Goal: Task Accomplishment & Management: Use online tool/utility

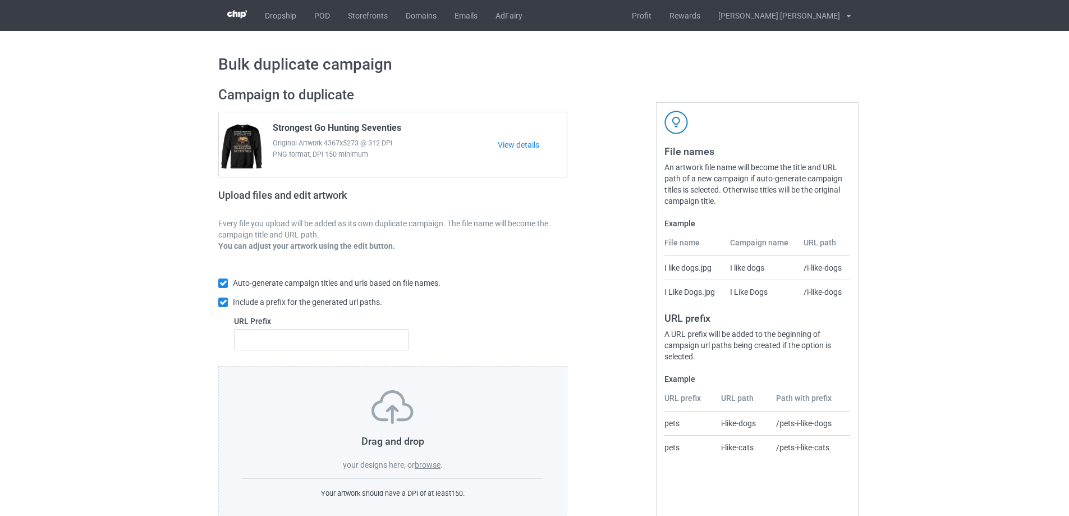
click at [426, 467] on label "browse" at bounding box center [428, 464] width 26 height 9
click at [0, 0] on input "browse" at bounding box center [0, 0] width 0 height 0
click at [436, 462] on label "browse" at bounding box center [428, 464] width 26 height 9
click at [0, 0] on input "browse" at bounding box center [0, 0] width 0 height 0
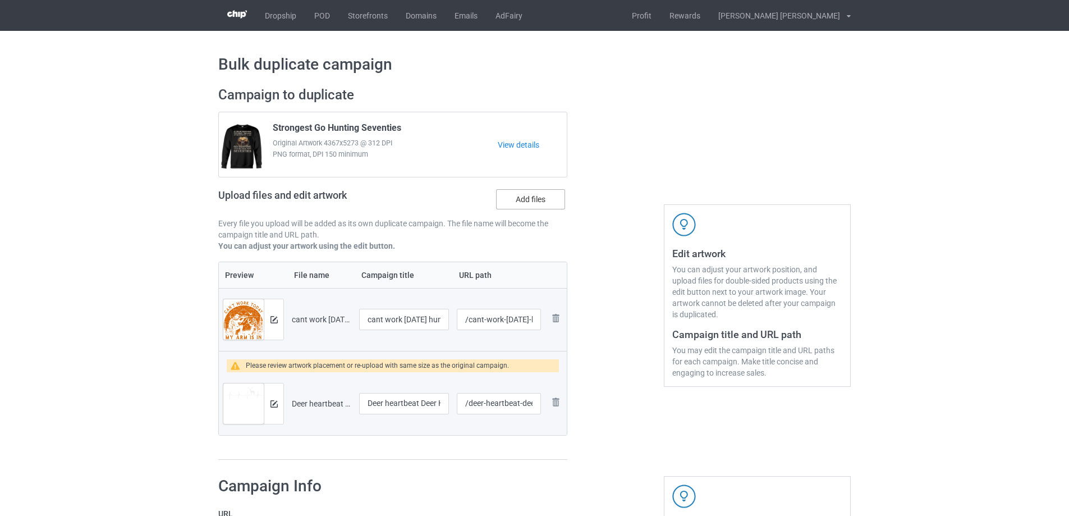
click at [537, 196] on label "Add files" at bounding box center [530, 199] width 69 height 20
click at [0, 0] on input "Add files" at bounding box center [0, 0] width 0 height 0
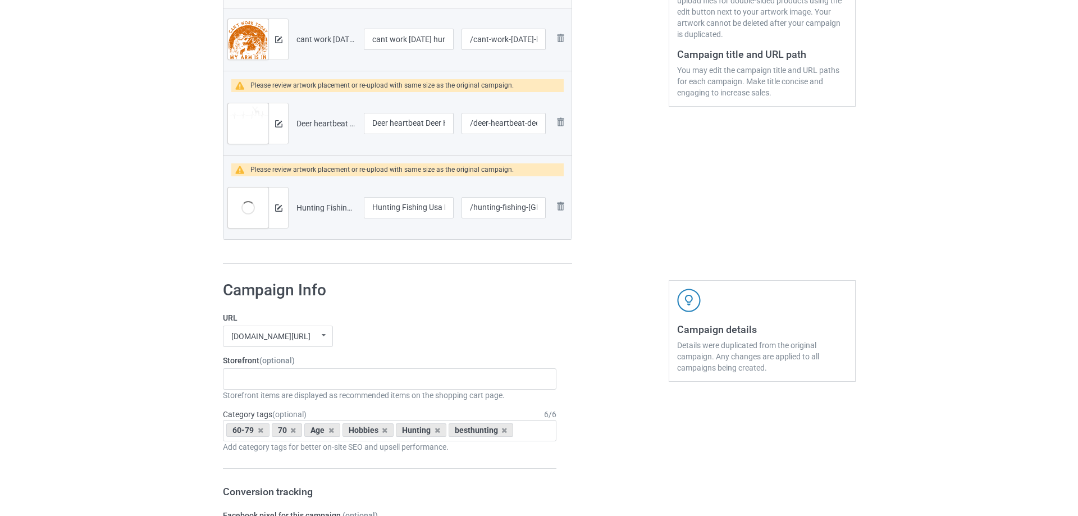
scroll to position [281, 0]
click at [253, 430] on icon at bounding box center [256, 429] width 6 height 7
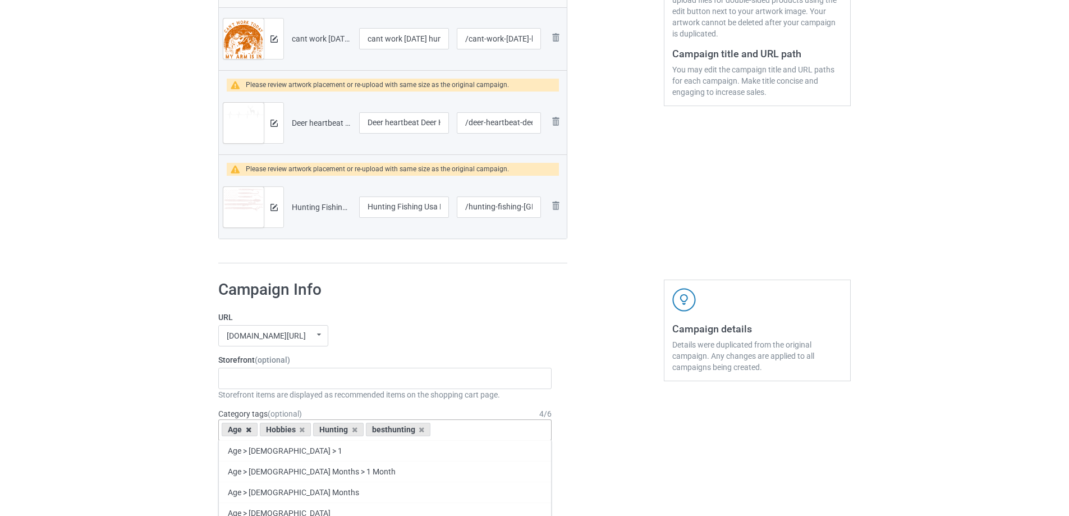
click at [248, 428] on icon at bounding box center [249, 429] width 6 height 7
click at [383, 429] on icon at bounding box center [384, 429] width 6 height 7
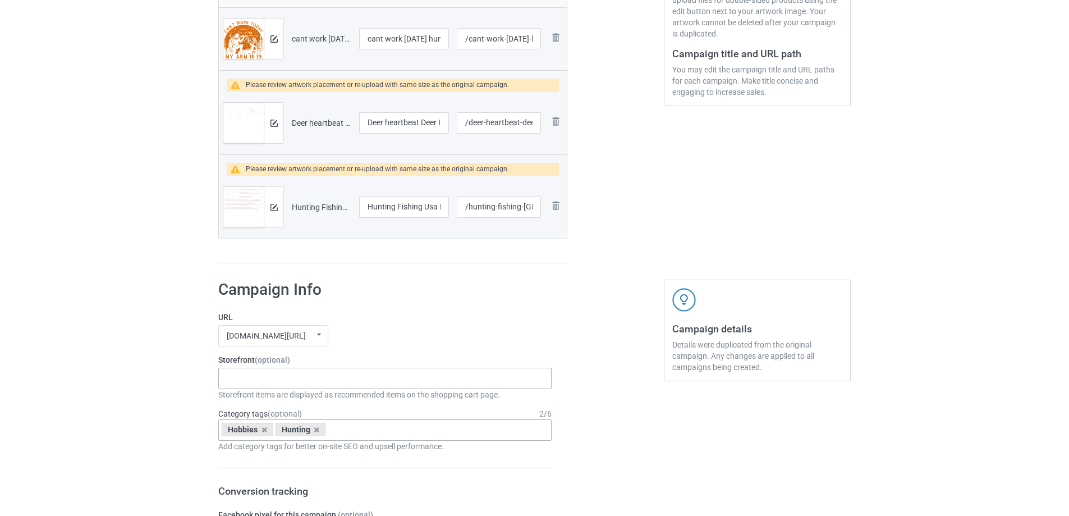
click at [342, 372] on div "Gifts For Hunter 2025 Gifts For Bikers No Hobby Today Hide And Seek World Champ…" at bounding box center [384, 378] width 333 height 21
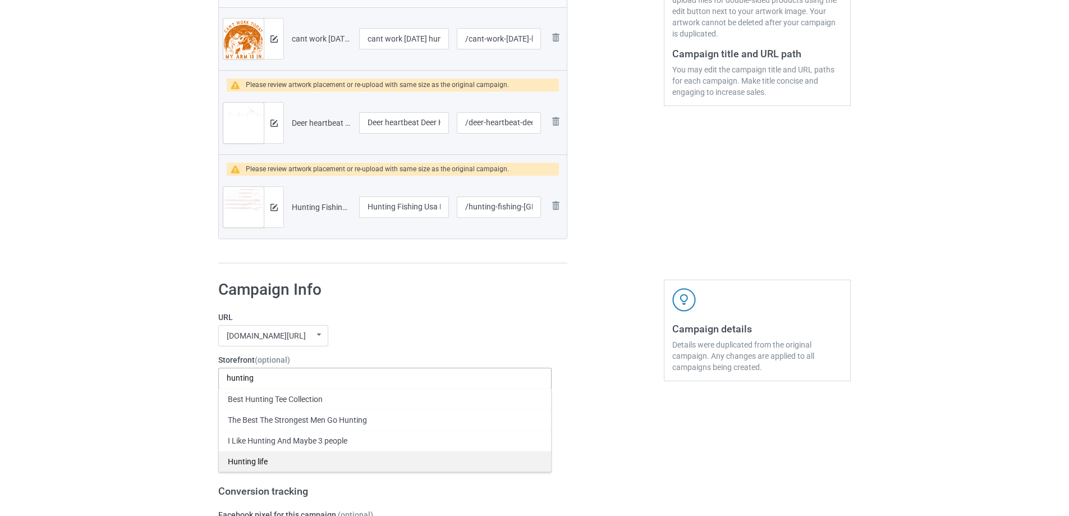
type input "hunting"
click at [271, 464] on div "Hunting life" at bounding box center [385, 461] width 332 height 21
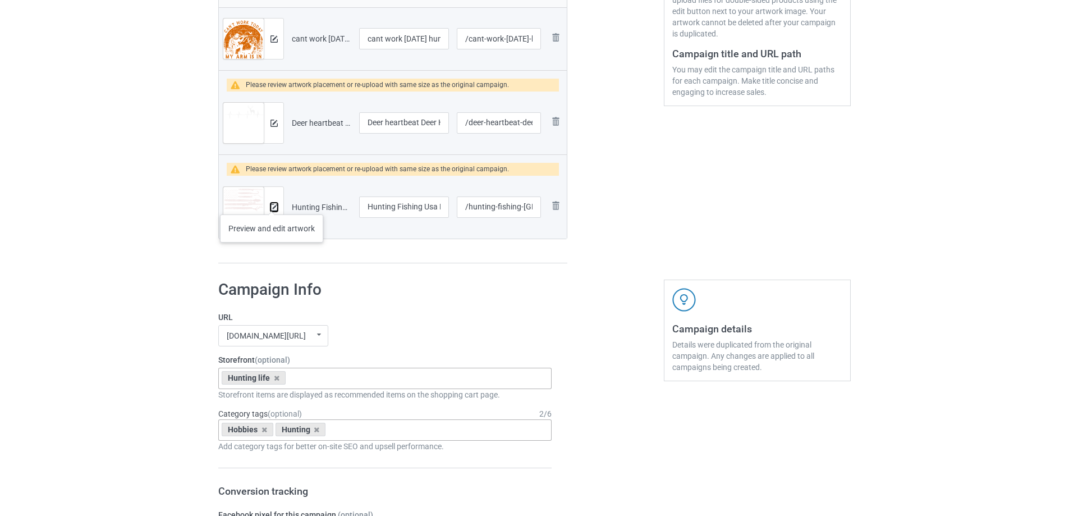
click at [272, 204] on img at bounding box center [274, 207] width 7 height 7
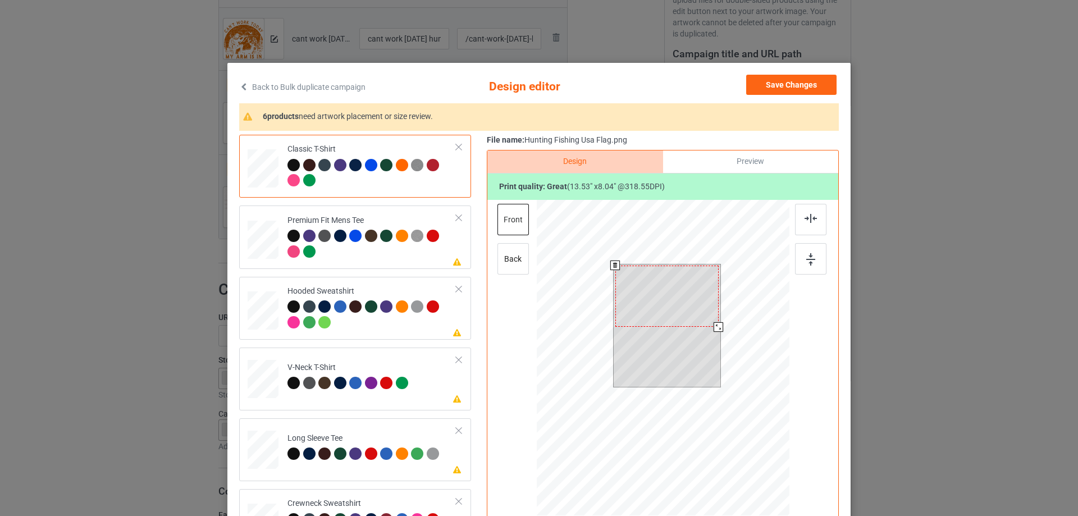
drag, startPoint x: 717, startPoint y: 325, endPoint x: 712, endPoint y: 329, distance: 6.8
click at [713, 329] on div at bounding box center [718, 327] width 10 height 10
click at [768, 159] on div "Preview" at bounding box center [750, 161] width 175 height 22
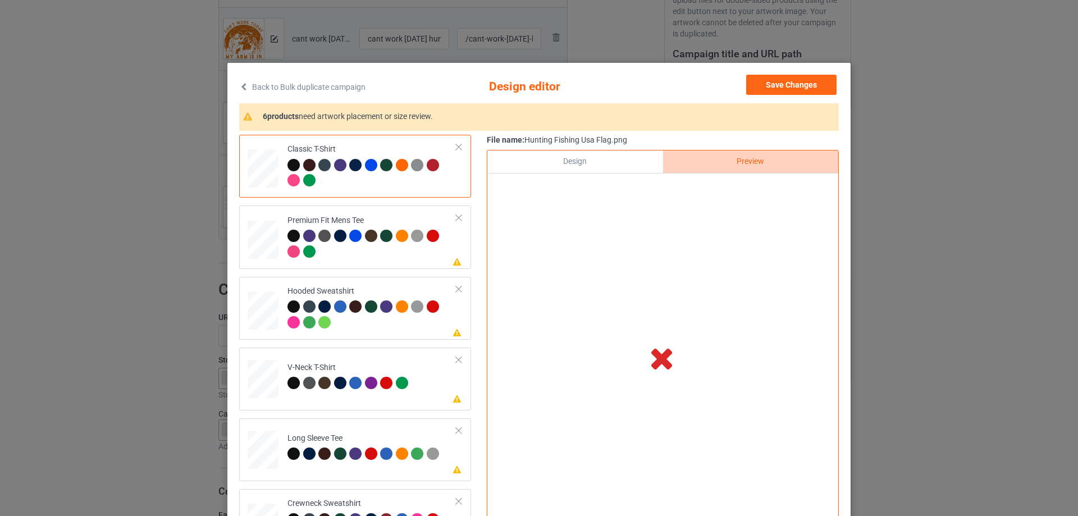
click at [537, 156] on div "Design" at bounding box center [574, 161] width 175 height 22
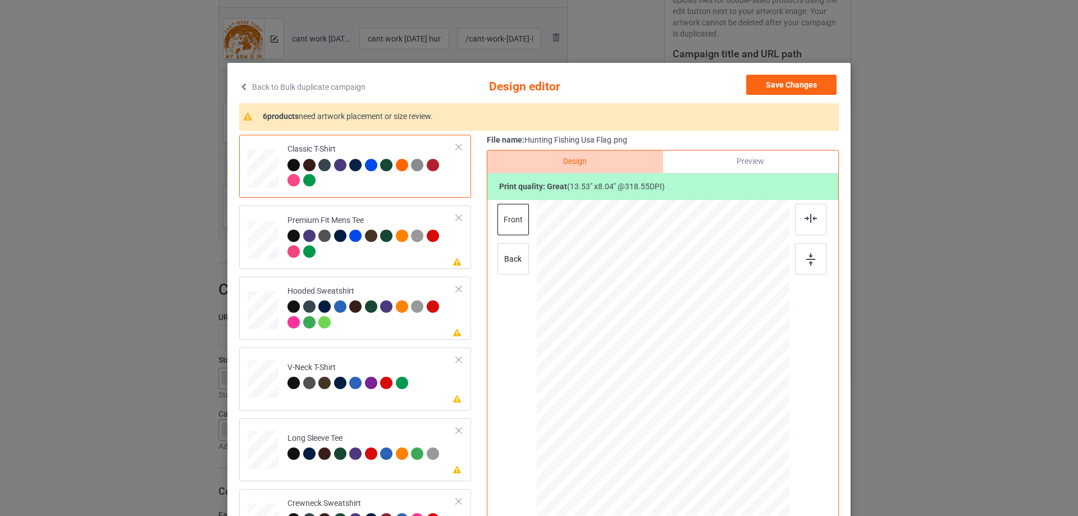
click at [757, 152] on div "Preview" at bounding box center [750, 161] width 175 height 22
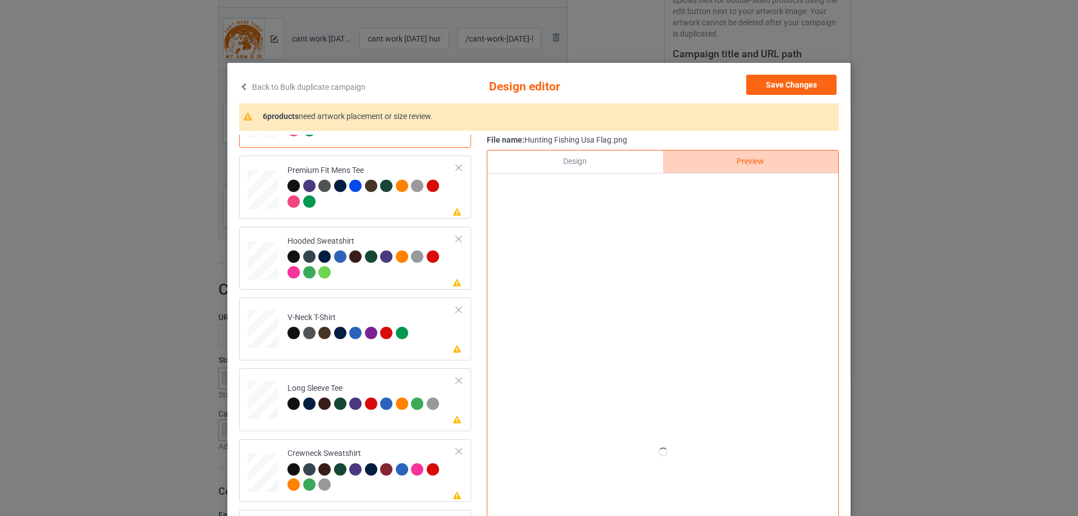
click at [581, 166] on div "Design" at bounding box center [574, 161] width 175 height 22
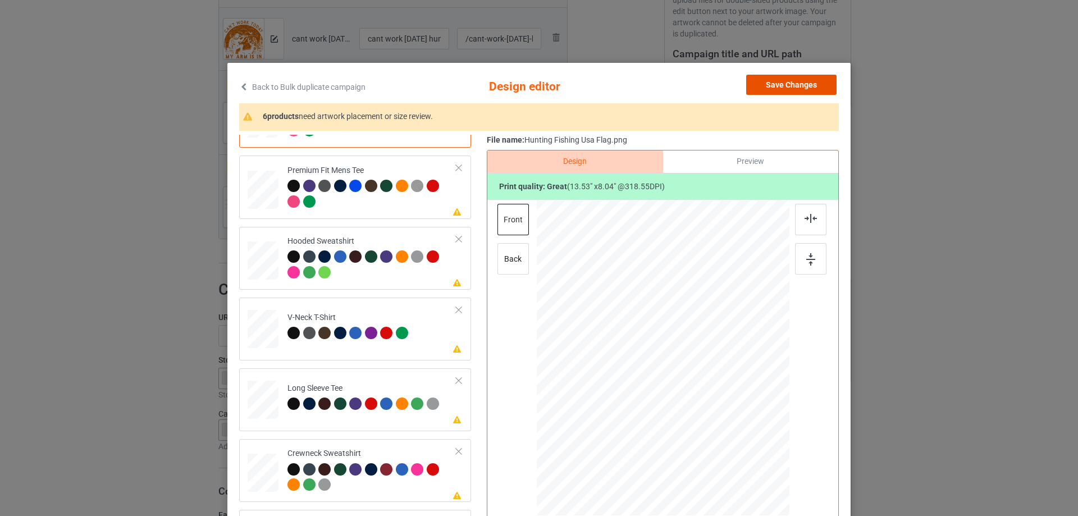
click at [777, 85] on button "Save Changes" at bounding box center [791, 85] width 90 height 20
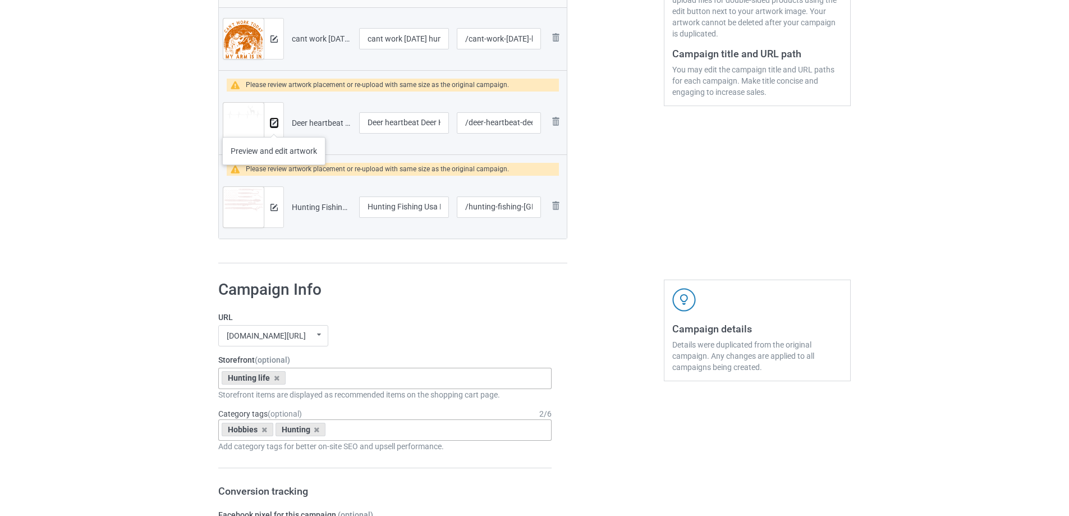
click at [274, 126] on img at bounding box center [274, 123] width 7 height 7
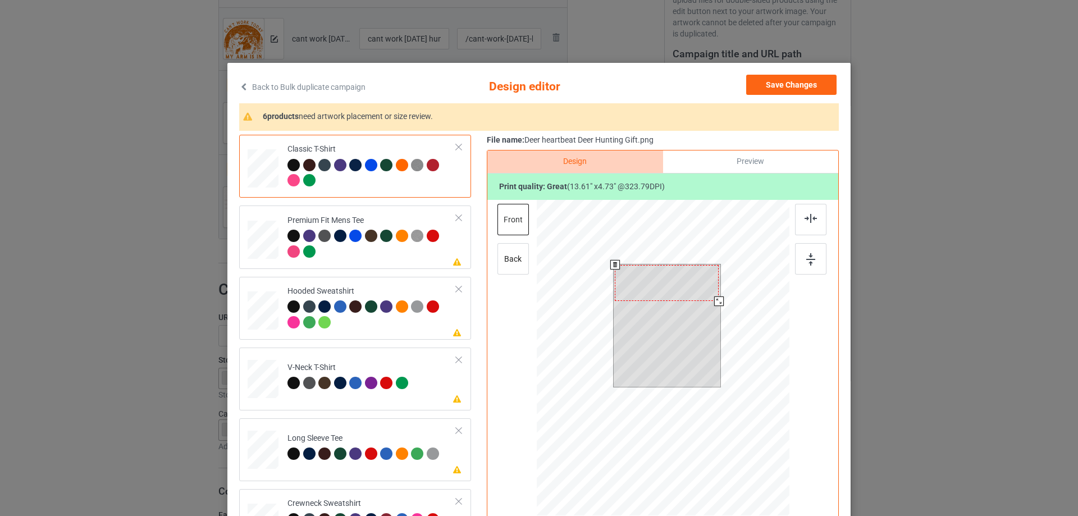
click at [714, 303] on div at bounding box center [719, 301] width 10 height 10
click at [700, 301] on div at bounding box center [665, 287] width 104 height 36
click at [703, 297] on div at bounding box center [667, 287] width 104 height 36
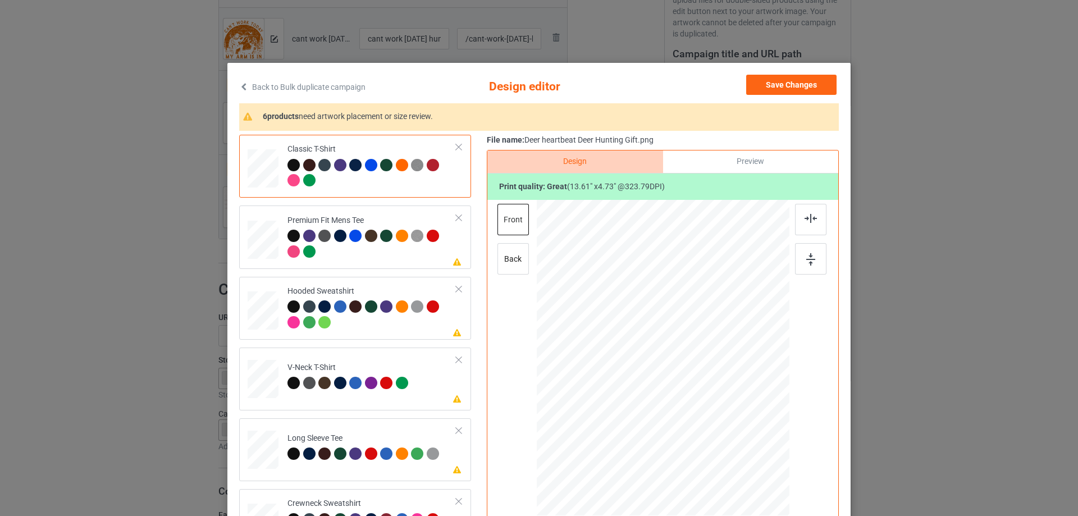
click at [787, 74] on div "Back to Bulk duplicate campaign Design editor Save Changes 6 products need artw…" at bounding box center [538, 323] width 623 height 521
click at [781, 84] on button "Save Changes" at bounding box center [791, 85] width 90 height 20
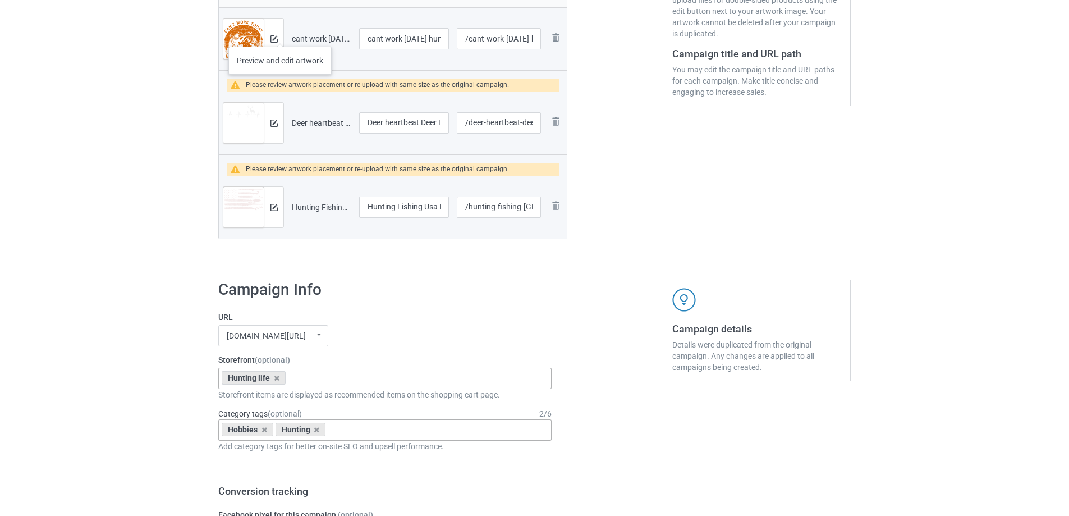
click at [280, 35] on div at bounding box center [274, 39] width 20 height 40
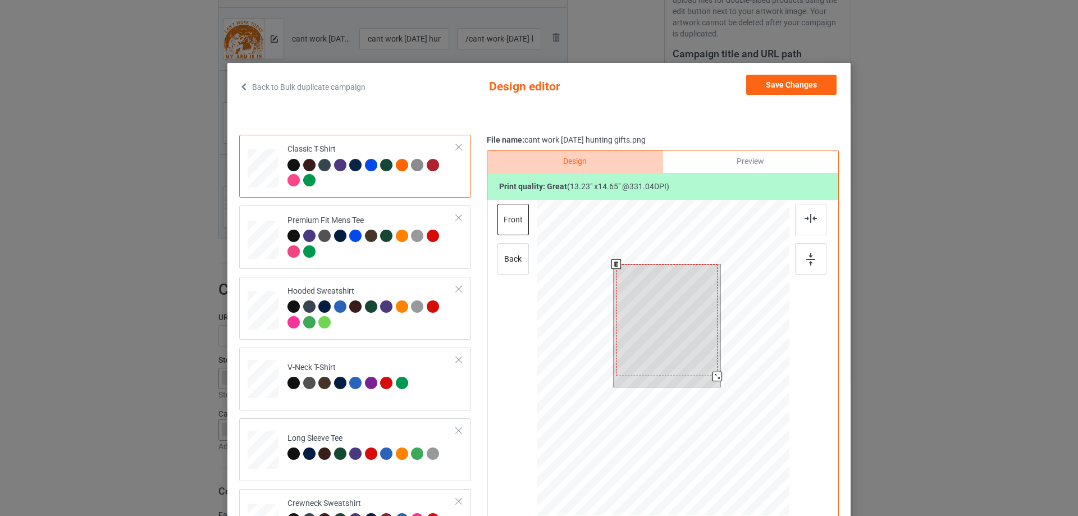
click at [712, 373] on div at bounding box center [717, 377] width 10 height 10
click at [777, 81] on button "Save Changes" at bounding box center [791, 85] width 90 height 20
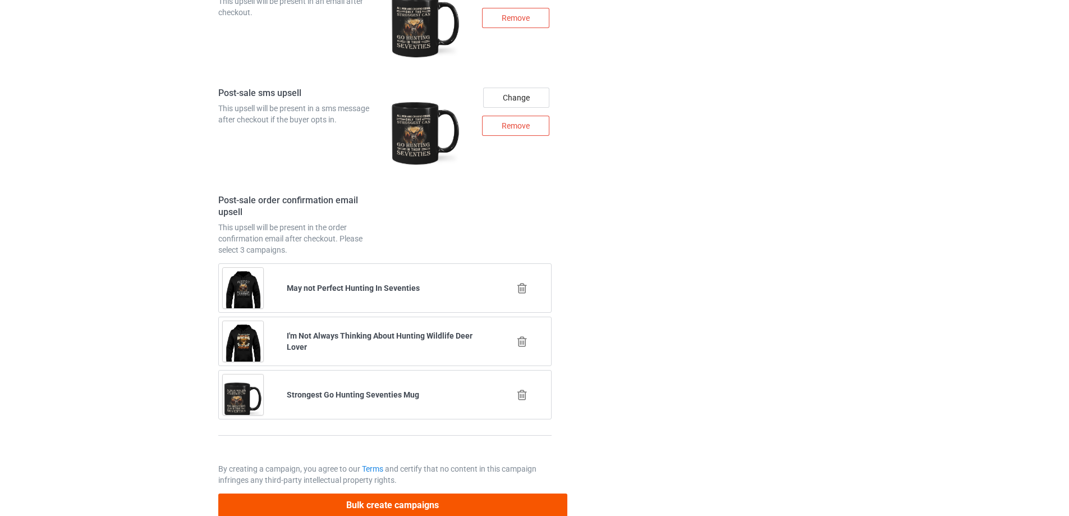
scroll to position [1735, 0]
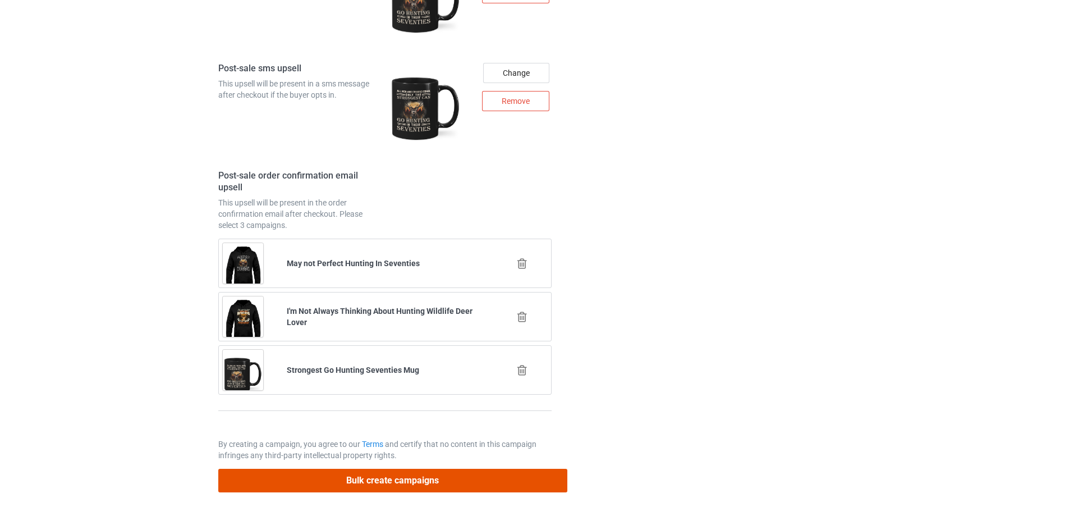
click at [381, 480] on button "Bulk create campaigns" at bounding box center [392, 480] width 349 height 23
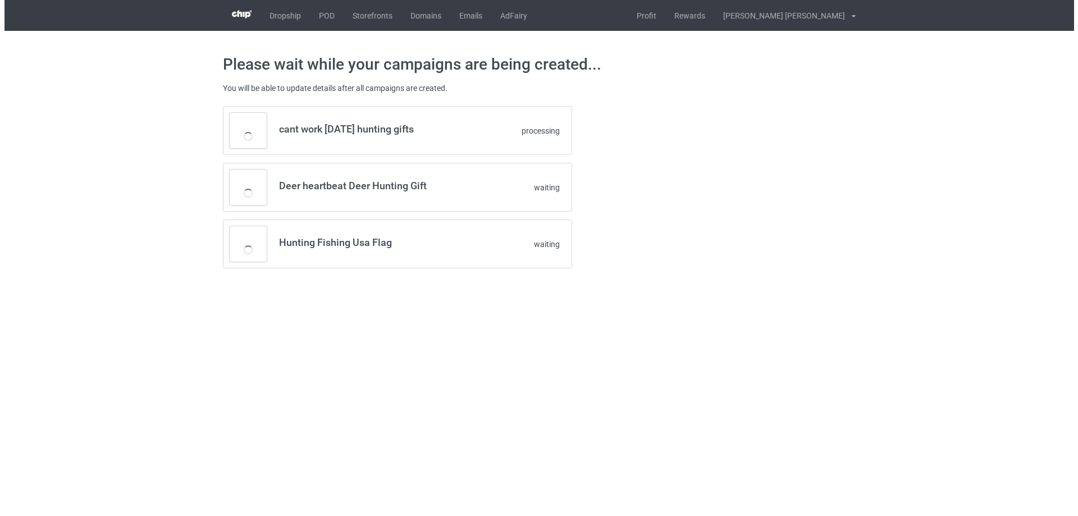
scroll to position [0, 0]
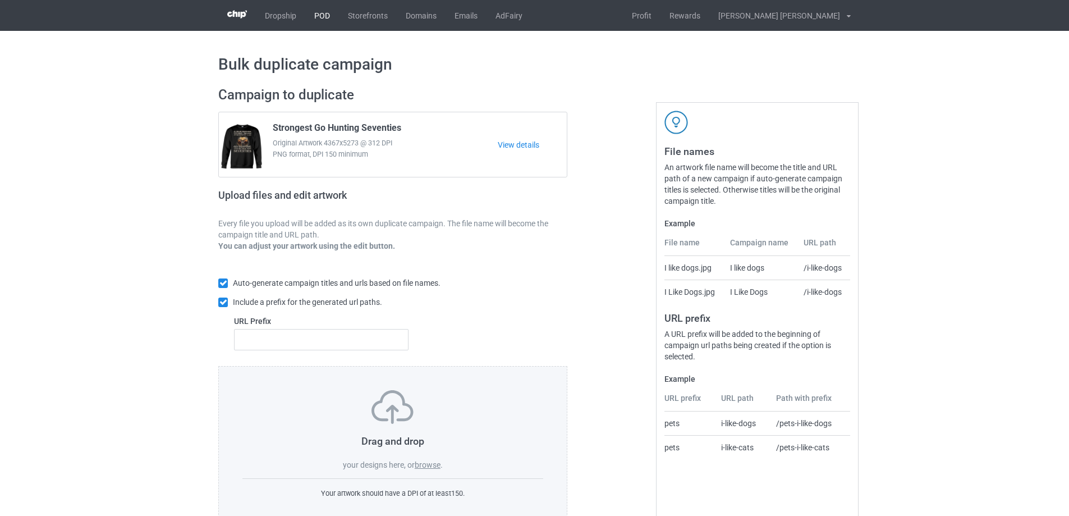
click at [321, 12] on link "POD" at bounding box center [322, 15] width 34 height 31
